Goal: Task Accomplishment & Management: Complete application form

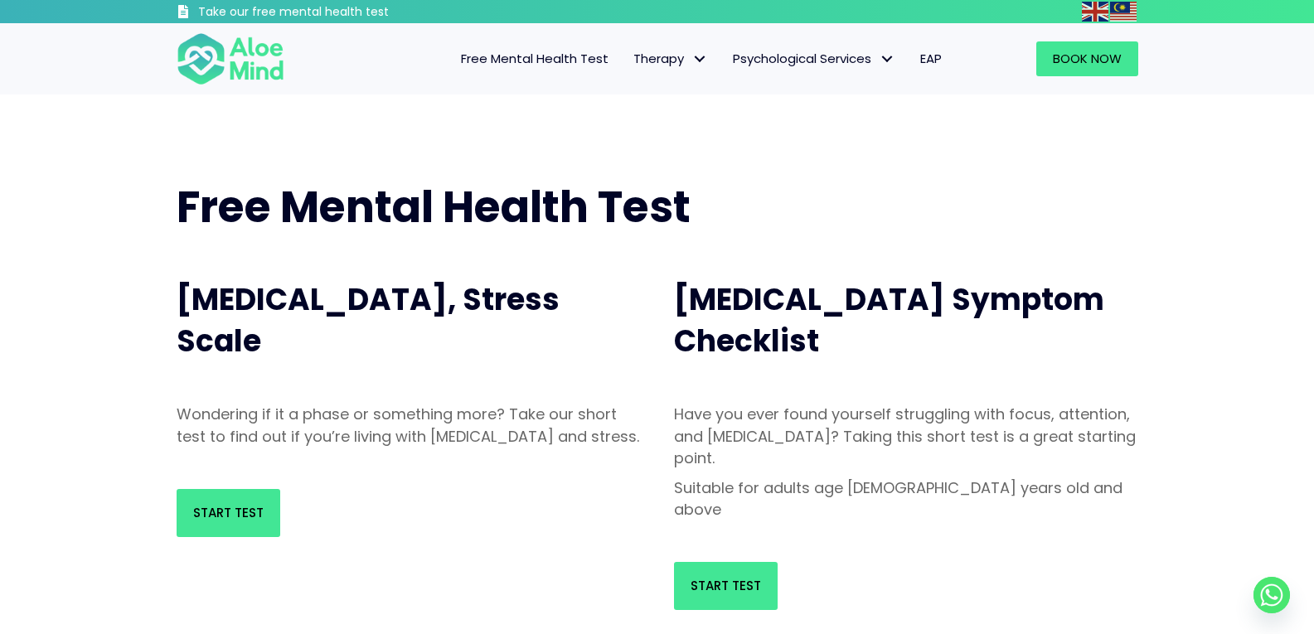
click at [232, 498] on div "Start Test" at bounding box center [409, 513] width 498 height 81
click at [230, 513] on link "Start Test" at bounding box center [229, 513] width 104 height 48
click at [208, 537] on link "Start Test" at bounding box center [229, 513] width 104 height 48
